Goal: Information Seeking & Learning: Compare options

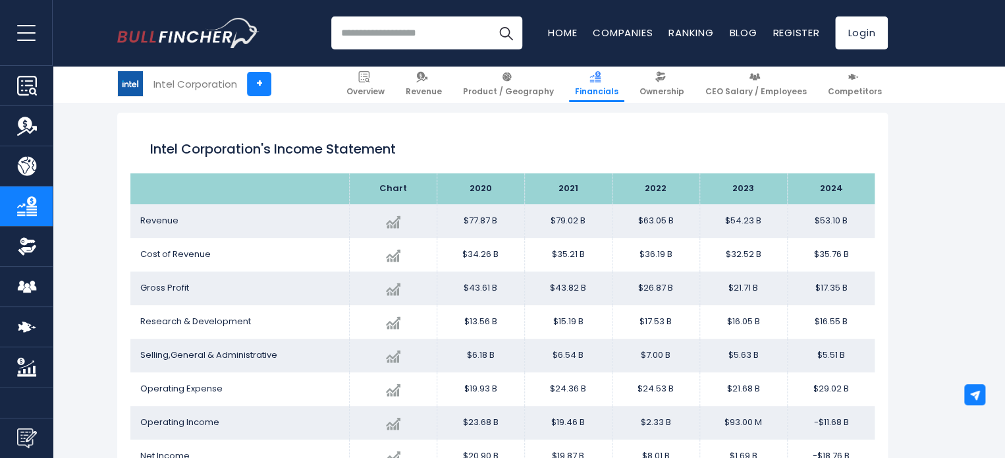
click at [451, 34] on input "search" at bounding box center [426, 32] width 191 height 33
type input "******"
click at [490, 16] on button "Search" at bounding box center [506, 32] width 33 height 33
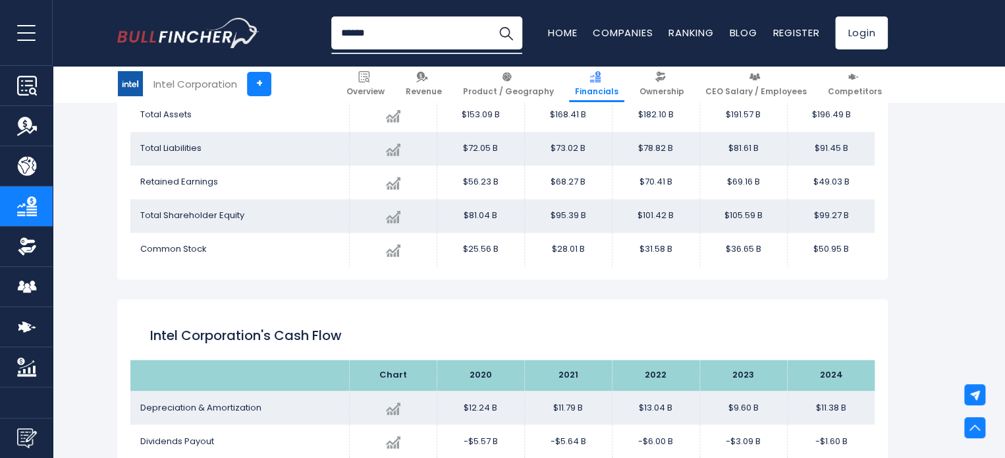
scroll to position [1042, 0]
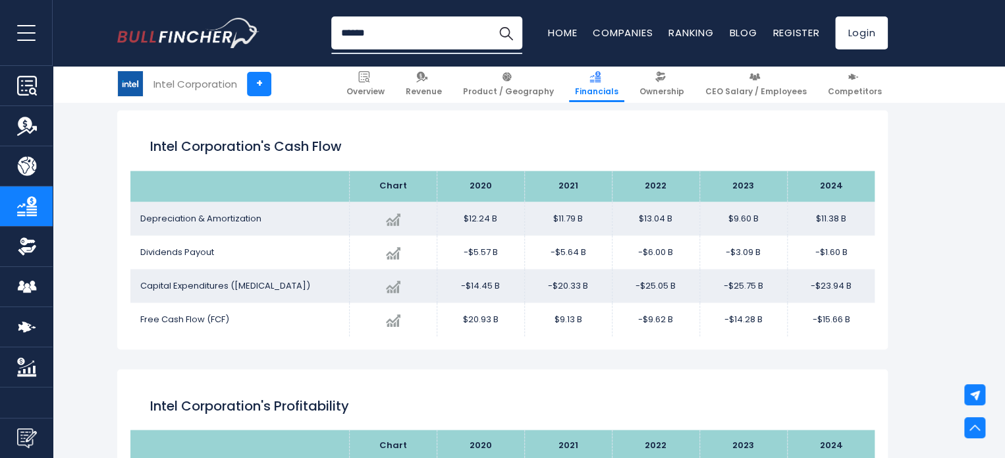
drag, startPoint x: 858, startPoint y: 284, endPoint x: 820, endPoint y: 289, distance: 38.6
click at [820, 289] on td "-$23.94 B" at bounding box center [831, 286] width 88 height 34
click at [819, 289] on td "-$23.94 B" at bounding box center [831, 286] width 88 height 34
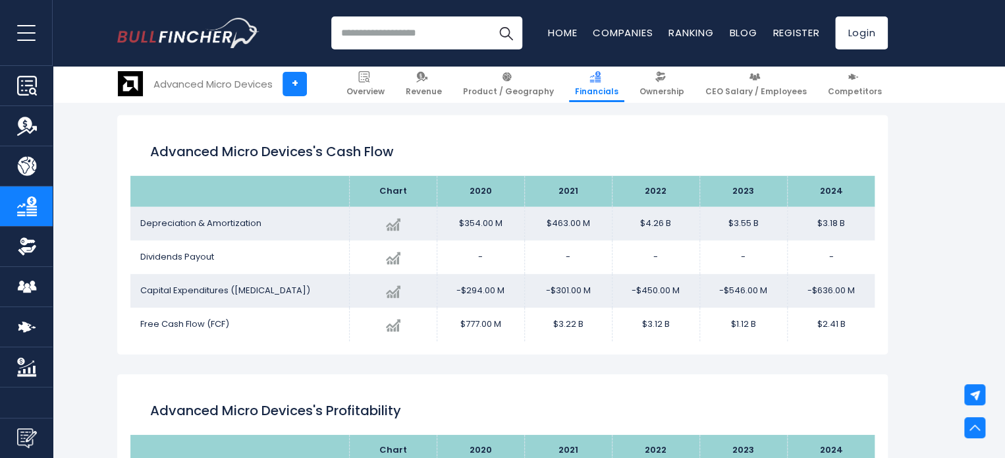
scroll to position [1899, 0]
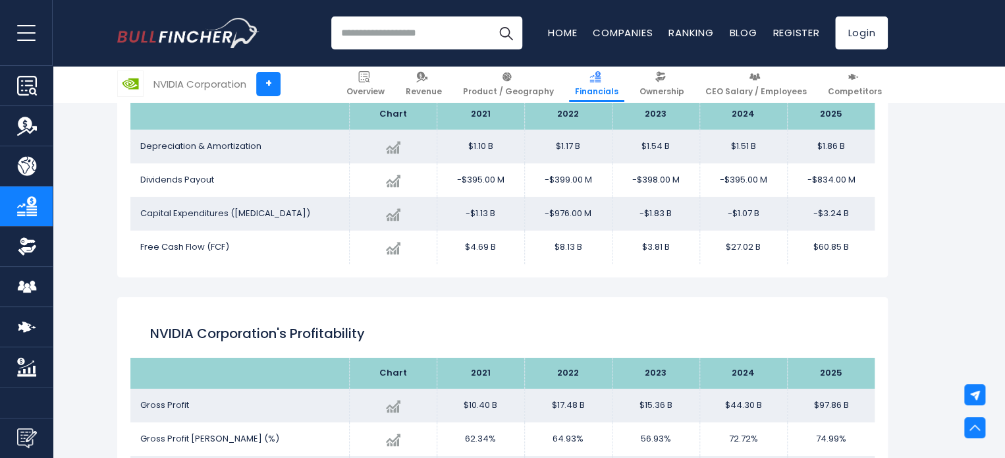
scroll to position [1964, 0]
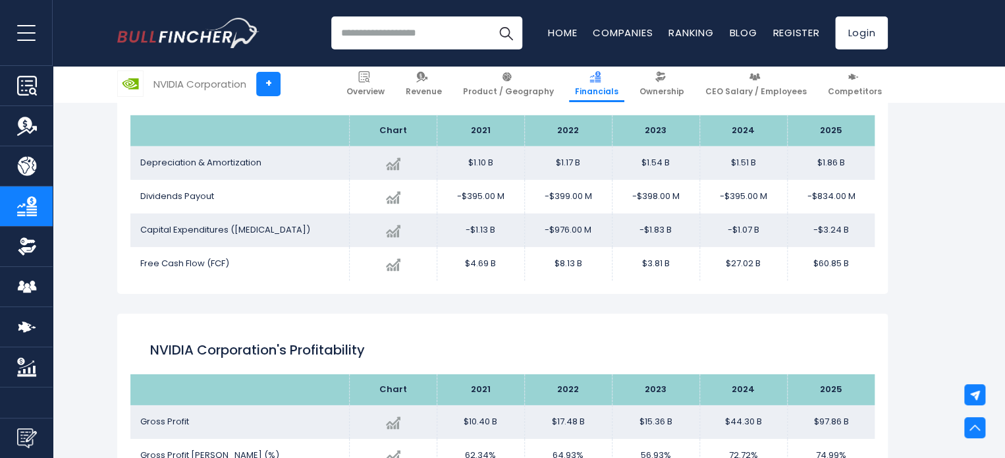
drag, startPoint x: 855, startPoint y: 233, endPoint x: 817, endPoint y: 228, distance: 37.8
click at [817, 228] on td "-$3.24 B" at bounding box center [831, 230] width 88 height 34
drag, startPoint x: 857, startPoint y: 227, endPoint x: 812, endPoint y: 233, distance: 45.2
click at [812, 233] on td "-$3.24 B" at bounding box center [831, 230] width 88 height 34
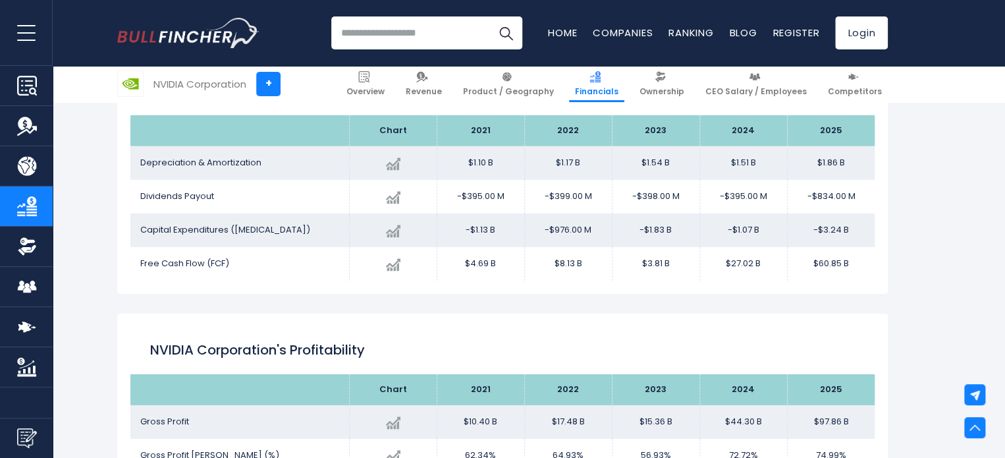
click at [812, 233] on td "-$3.24 B" at bounding box center [831, 230] width 88 height 34
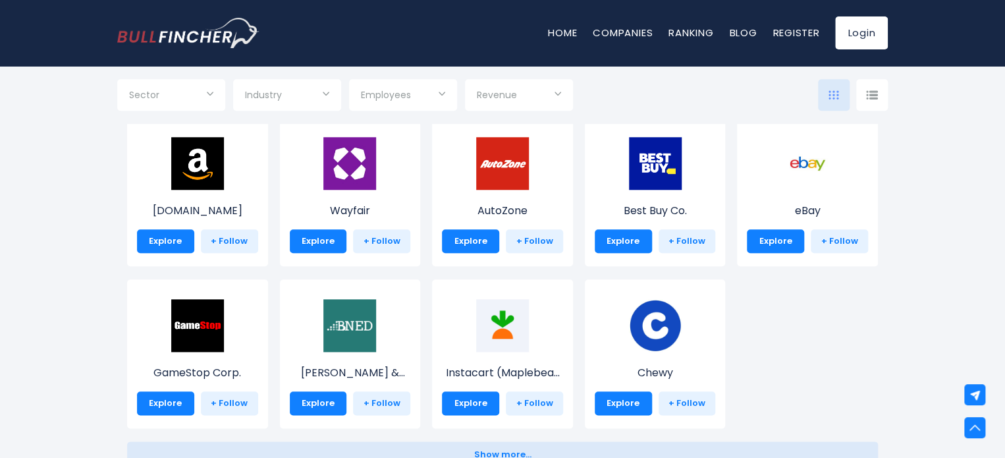
scroll to position [791, 0]
